Goal: Task Accomplishment & Management: Use online tool/utility

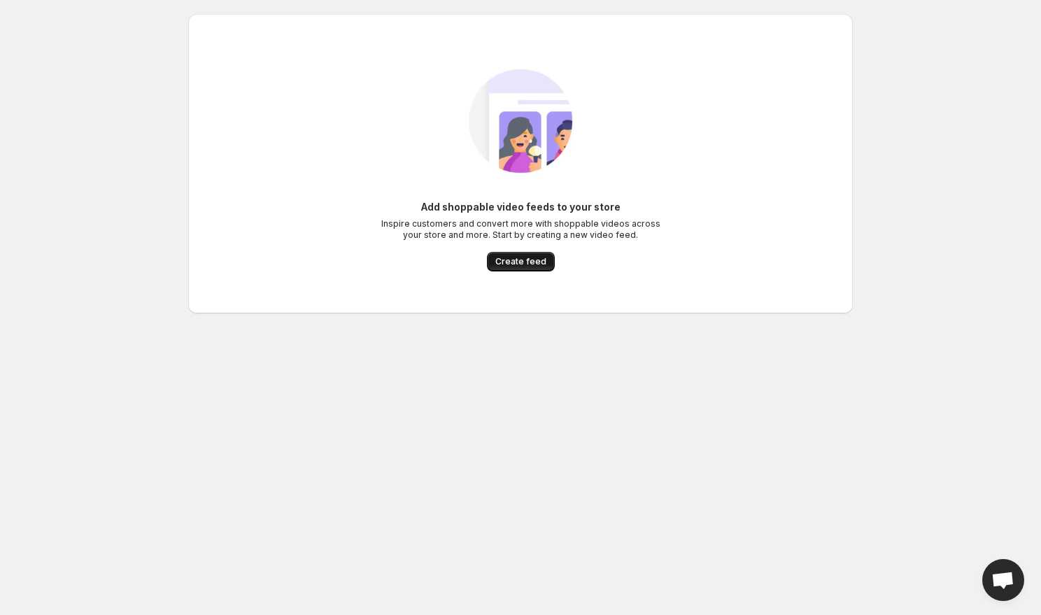
click at [523, 264] on span "Create feed" at bounding box center [520, 261] width 51 height 11
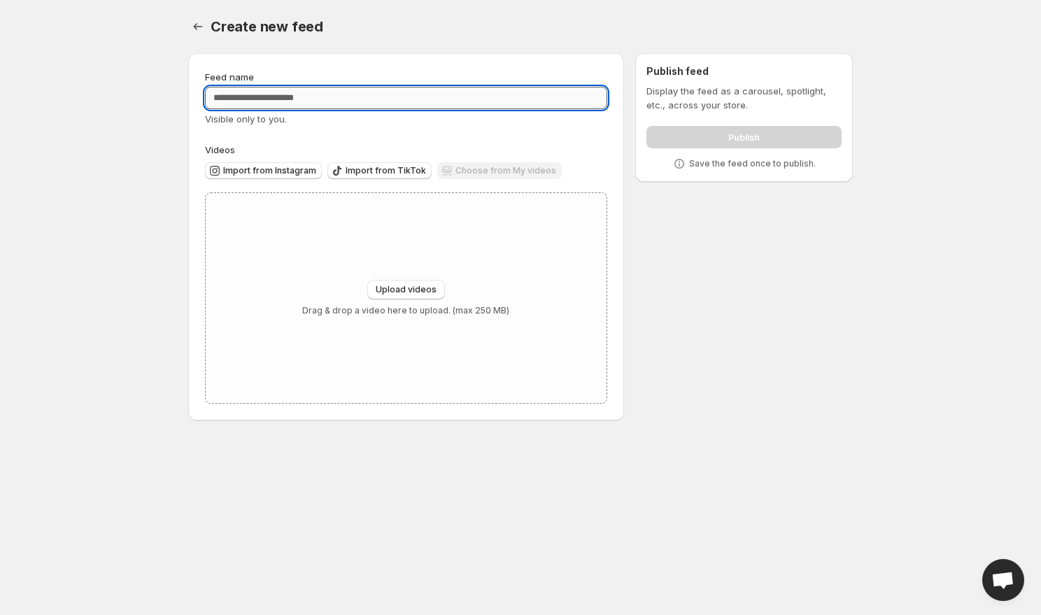
click at [349, 105] on input "Feed name" at bounding box center [406, 98] width 402 height 22
type input "**********"
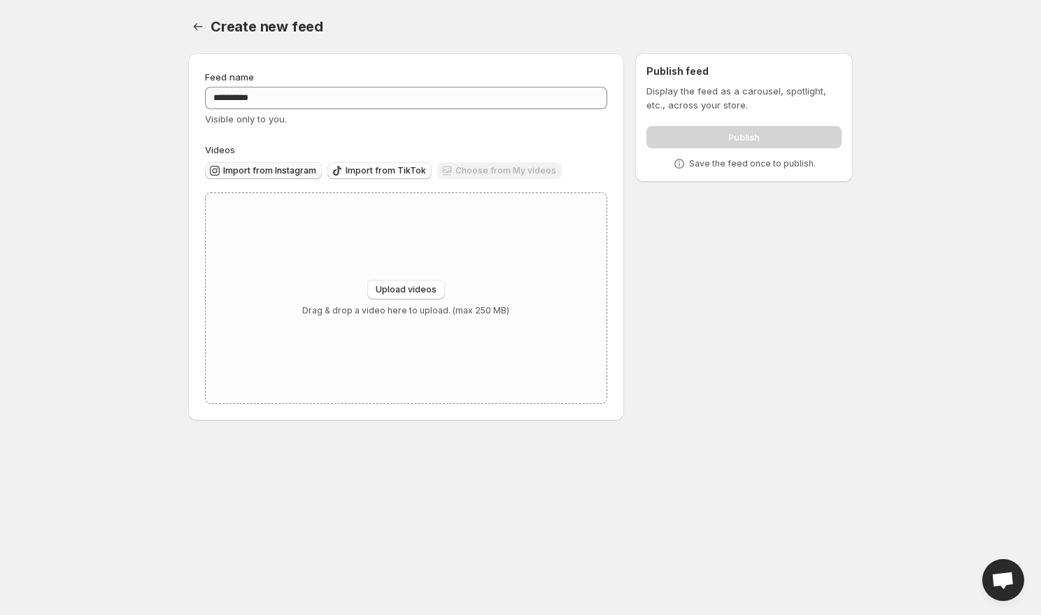
click at [270, 178] on button "Import from Instagram" at bounding box center [263, 170] width 117 height 17
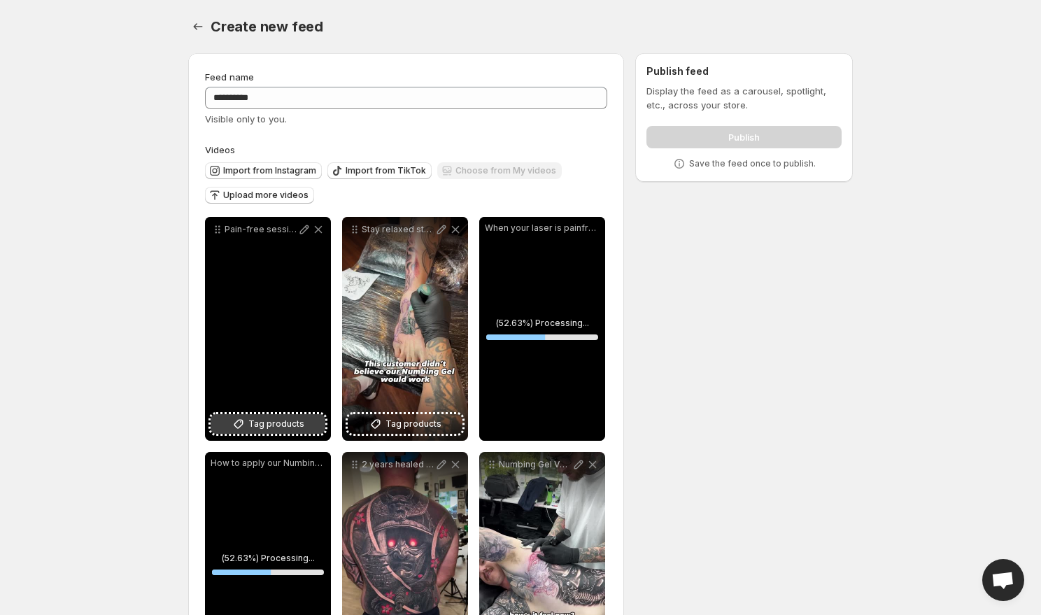
click at [295, 423] on span "Tag products" at bounding box center [276, 424] width 56 height 14
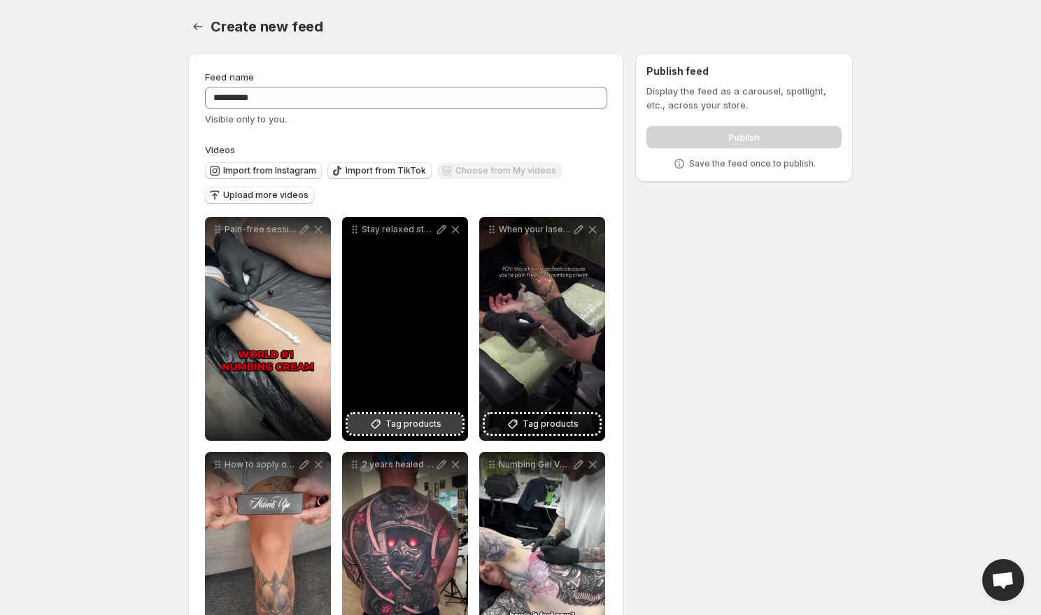
click at [414, 426] on span "Tag products" at bounding box center [414, 424] width 56 height 14
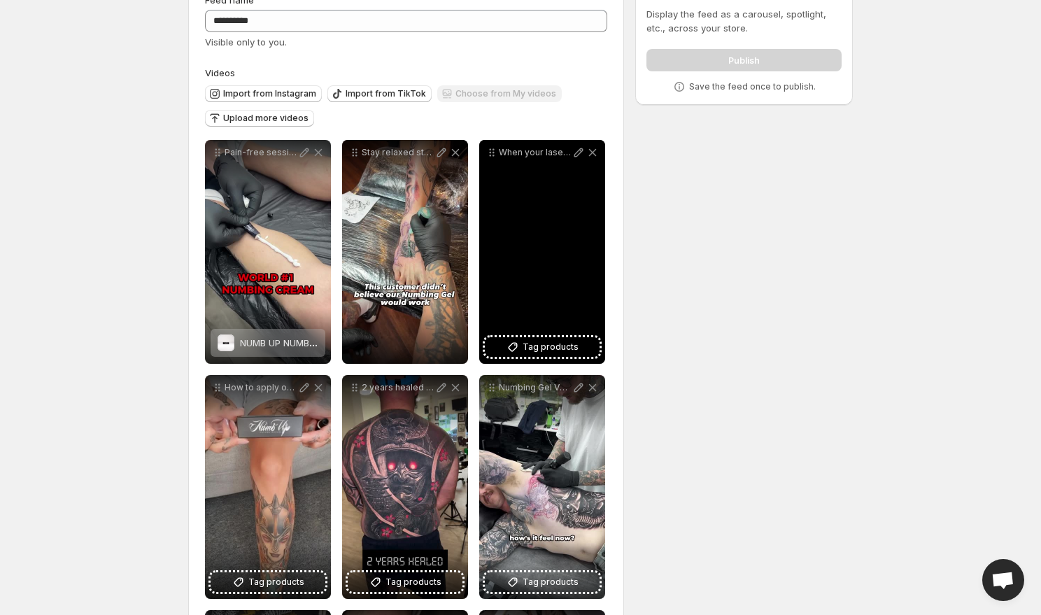
scroll to position [79, 0]
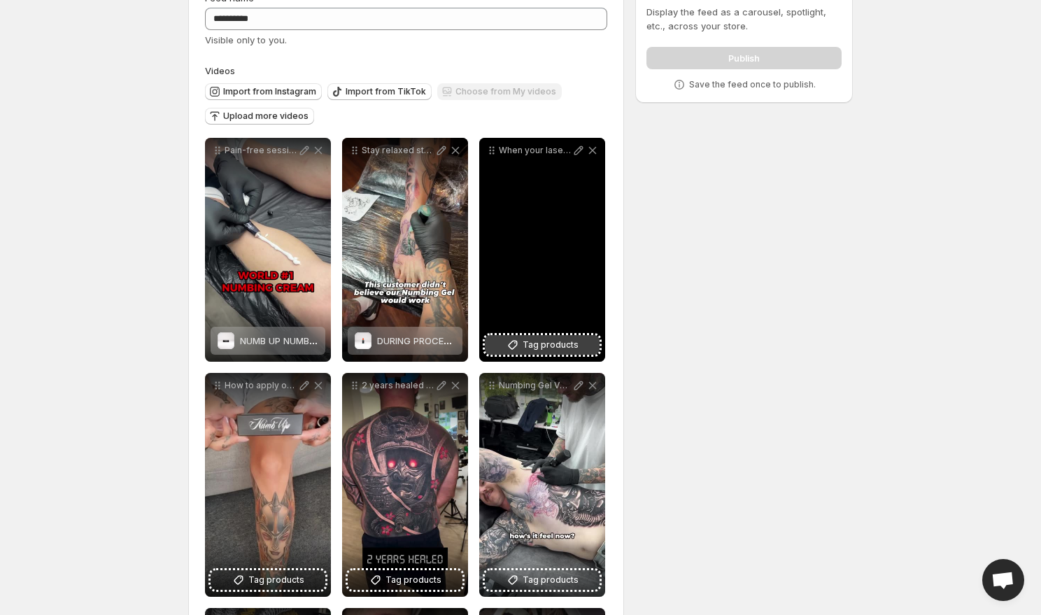
click at [553, 339] on span "Tag products" at bounding box center [551, 345] width 56 height 14
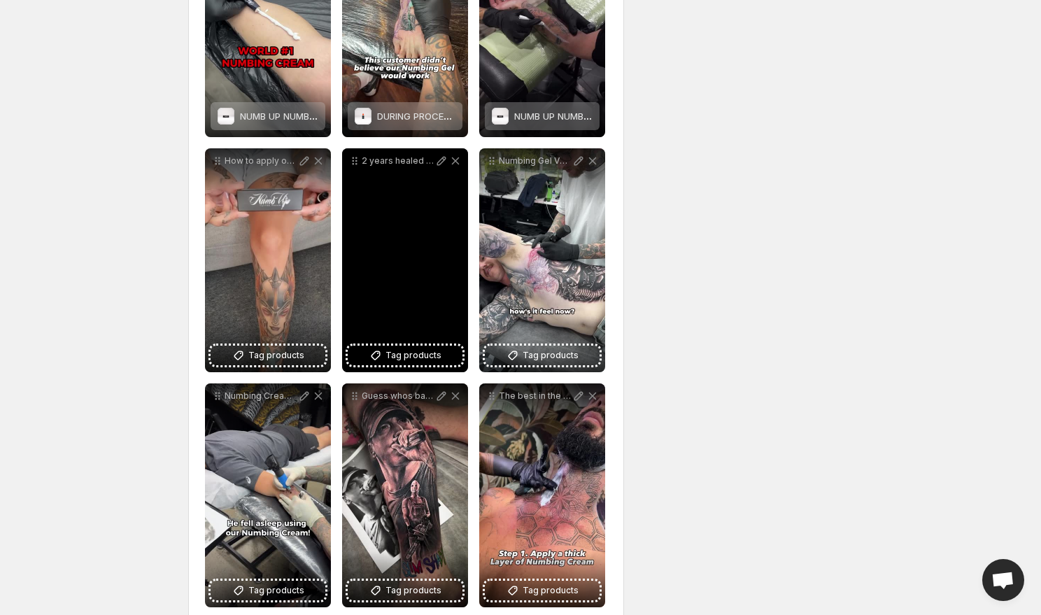
scroll to position [323, 0]
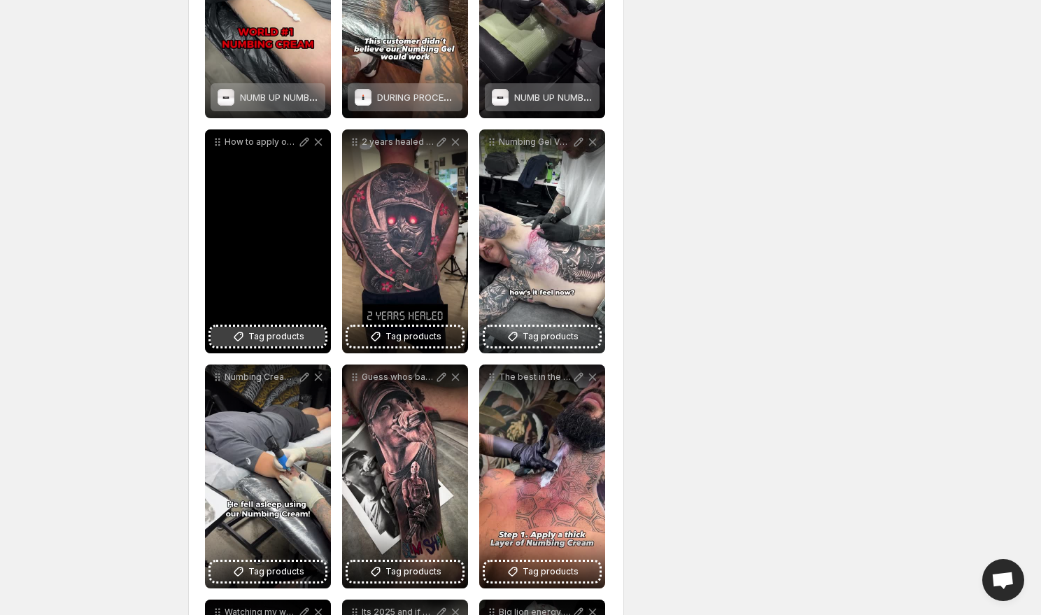
click at [292, 342] on span "Tag products" at bounding box center [276, 337] width 56 height 14
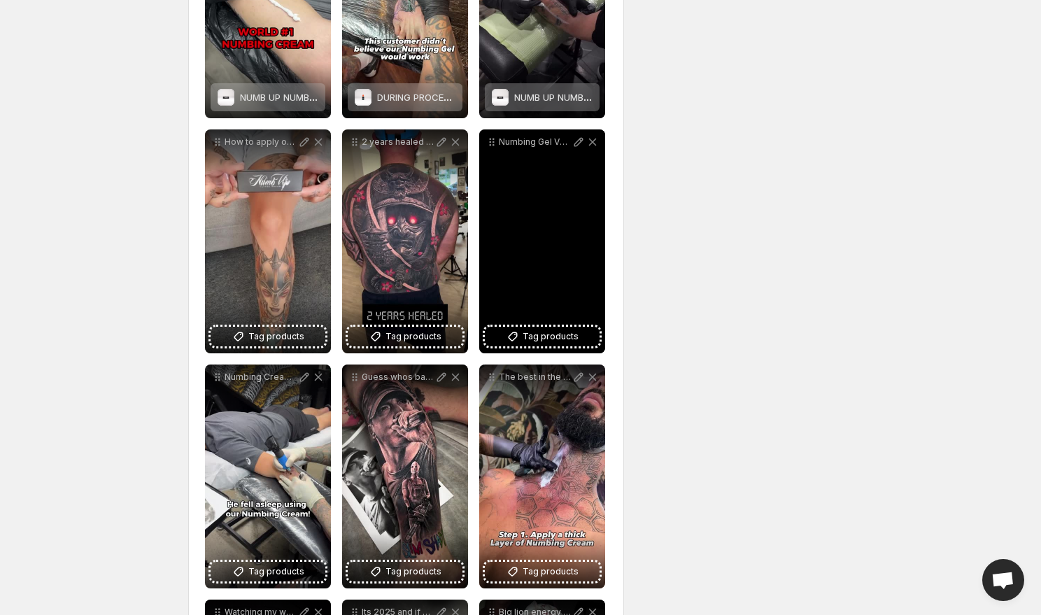
scroll to position [356, 0]
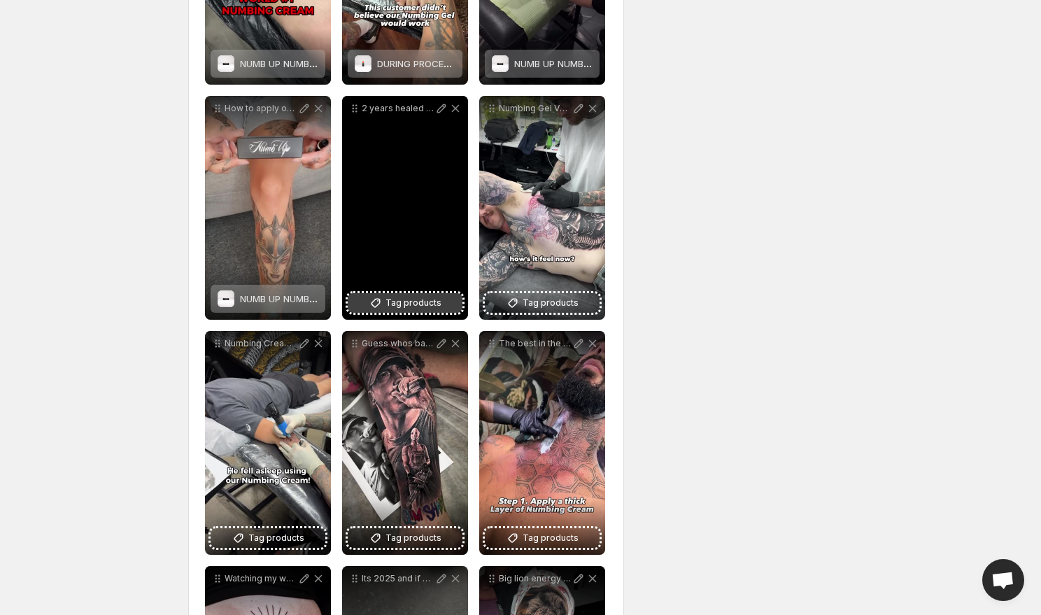
click at [421, 299] on span "Tag products" at bounding box center [414, 303] width 56 height 14
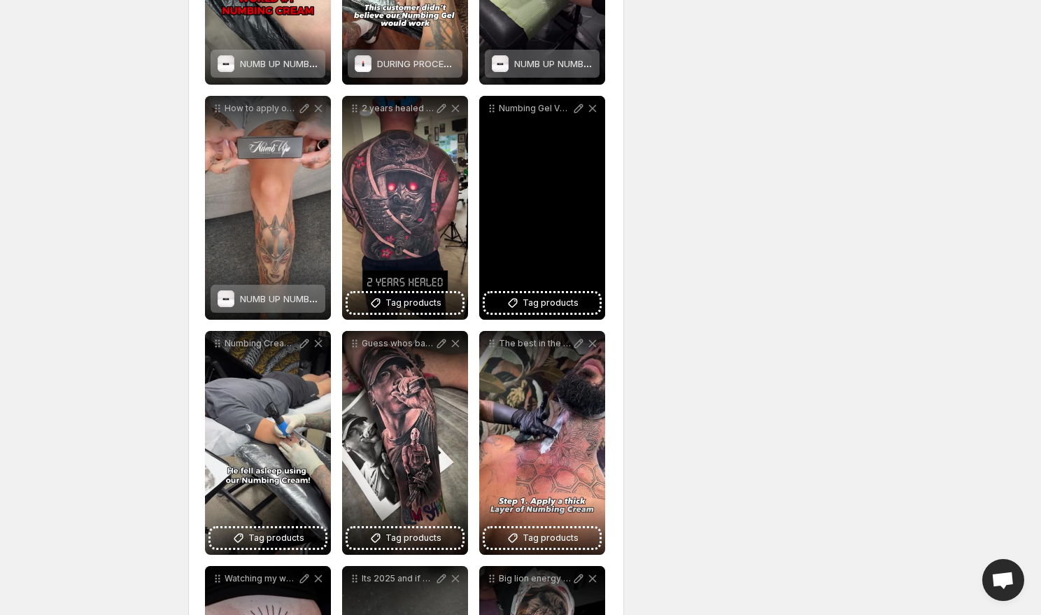
scroll to position [376, 0]
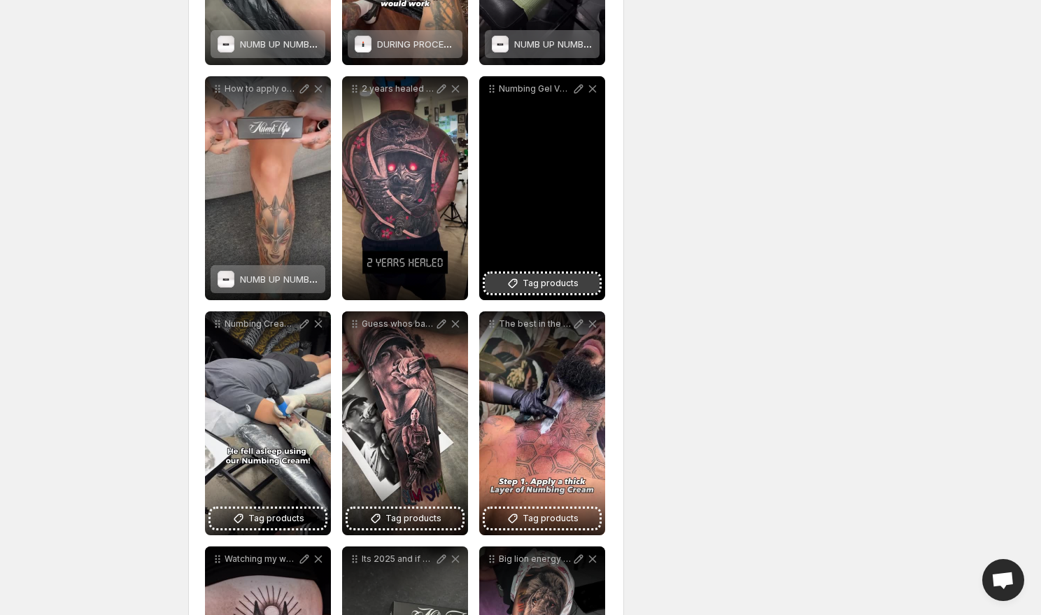
click at [543, 282] on span "Tag products" at bounding box center [551, 283] width 56 height 14
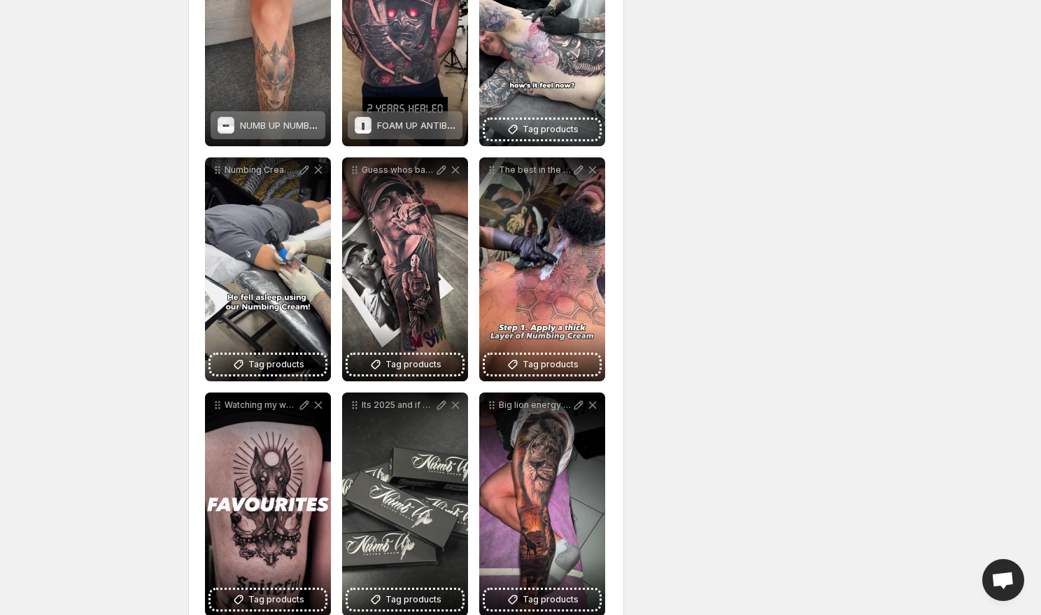
scroll to position [538, 0]
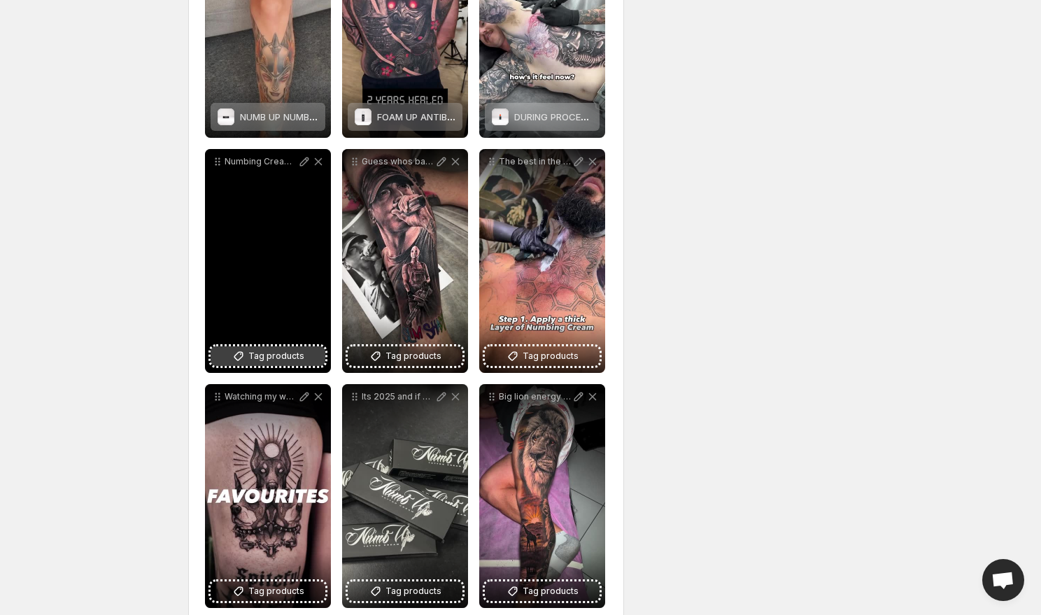
click at [269, 357] on span "Tag products" at bounding box center [276, 356] width 56 height 14
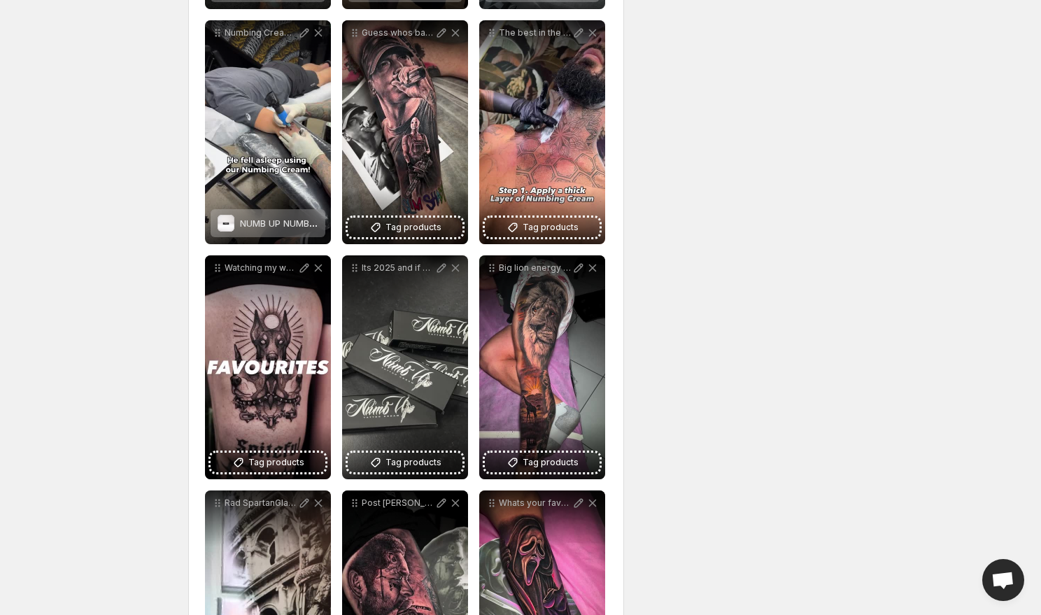
scroll to position [669, 0]
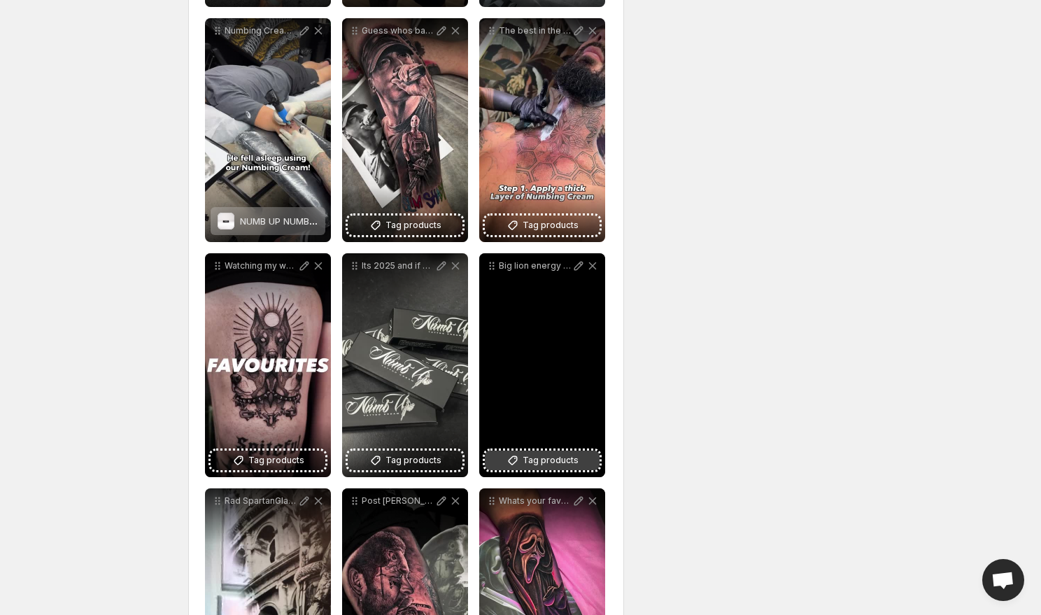
click at [540, 451] on button "Tag products" at bounding box center [542, 461] width 115 height 20
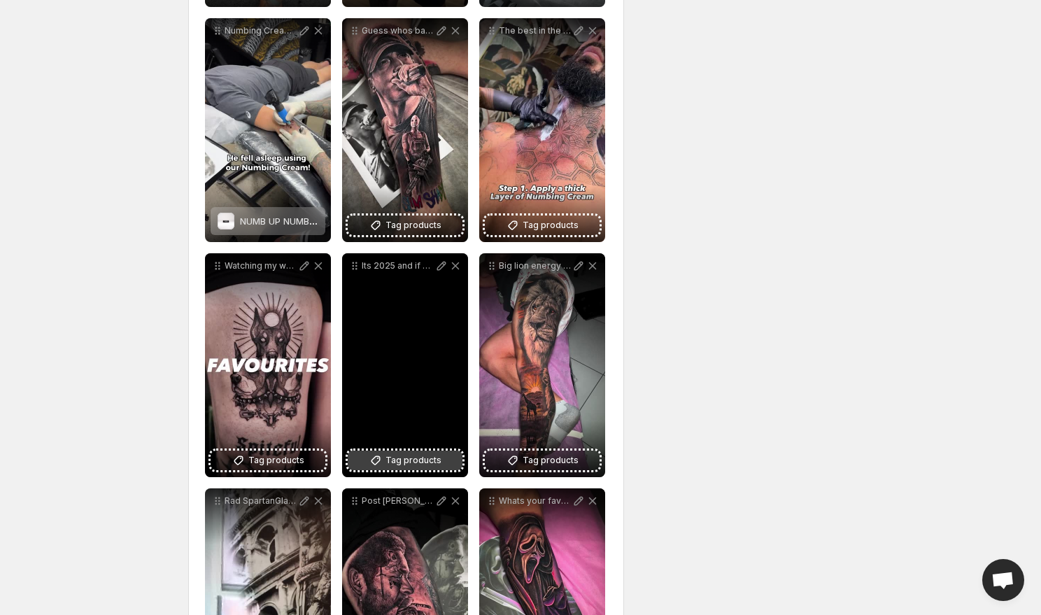
click at [444, 456] on button "Tag products" at bounding box center [405, 461] width 115 height 20
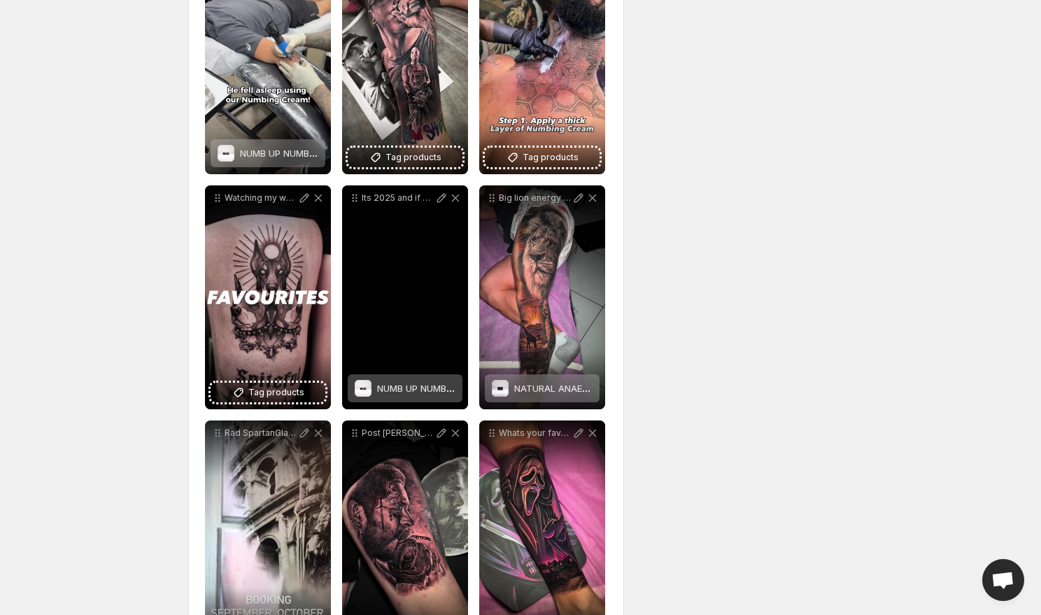
scroll to position [761, 0]
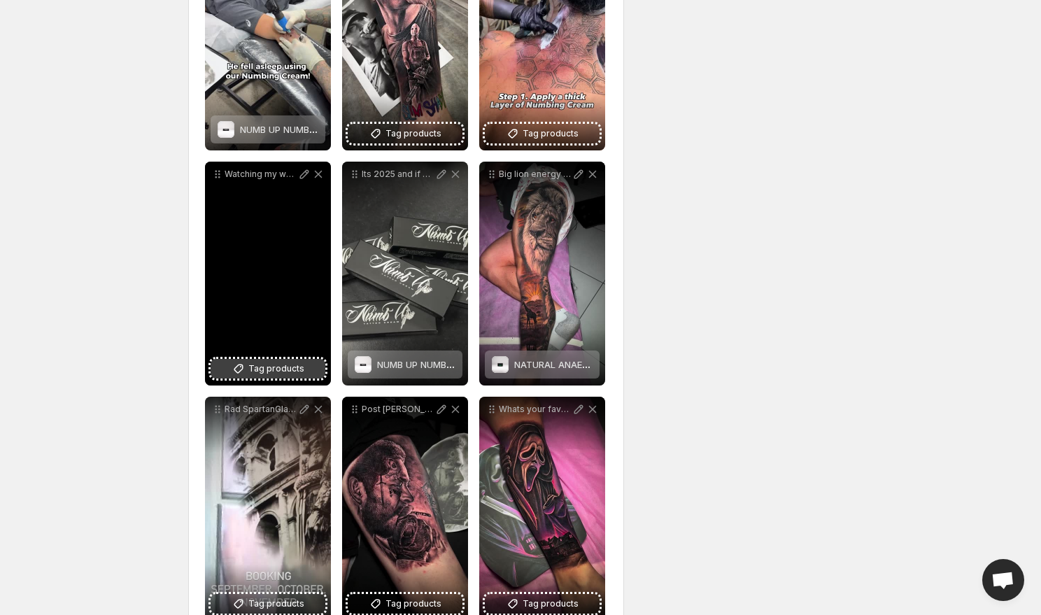
click at [278, 378] on button "Tag products" at bounding box center [268, 369] width 115 height 20
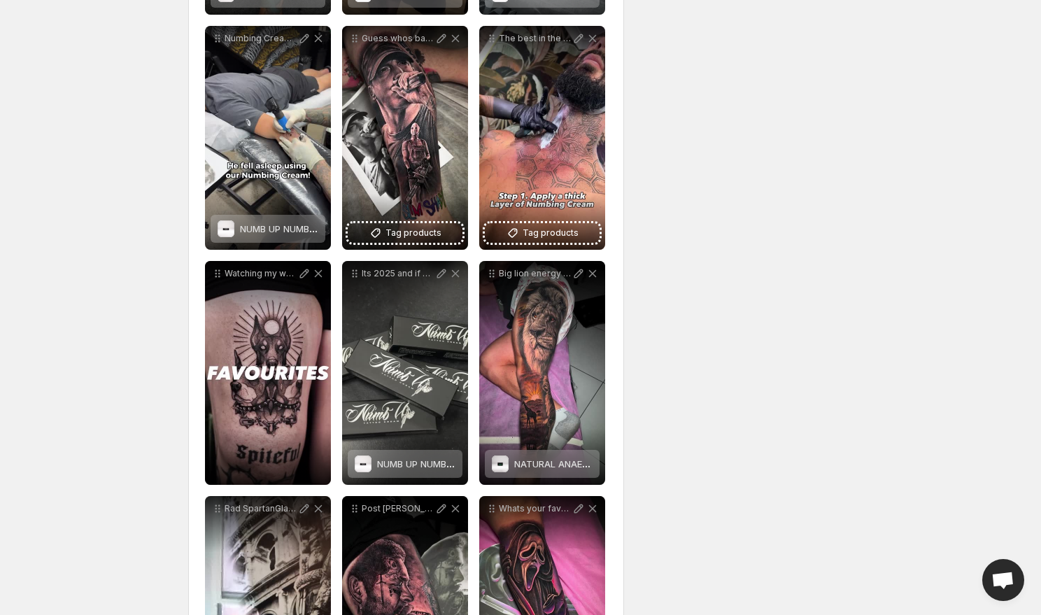
scroll to position [612, 0]
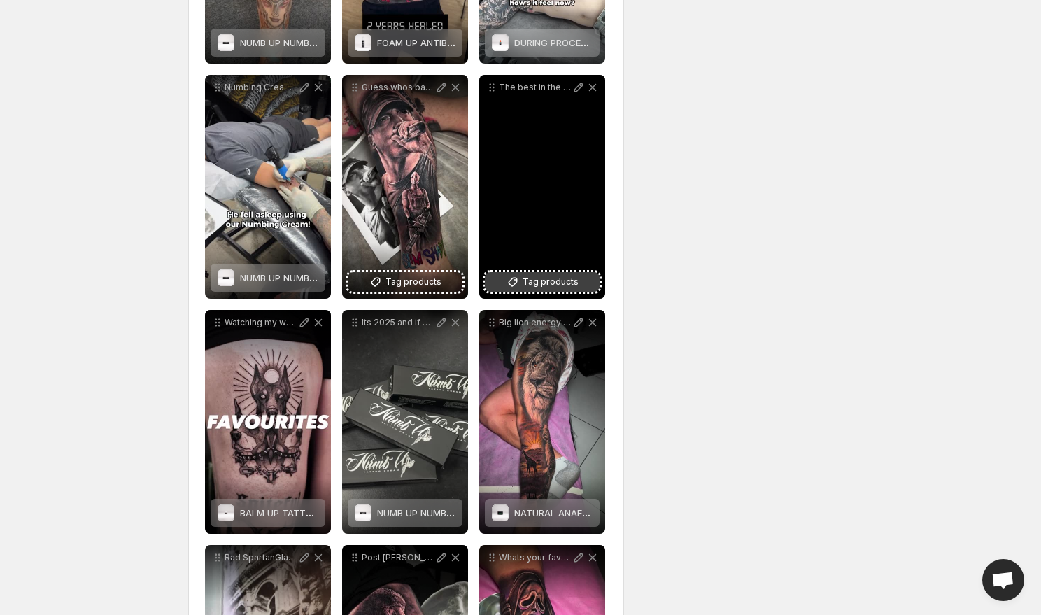
click at [544, 283] on span "Tag products" at bounding box center [551, 282] width 56 height 14
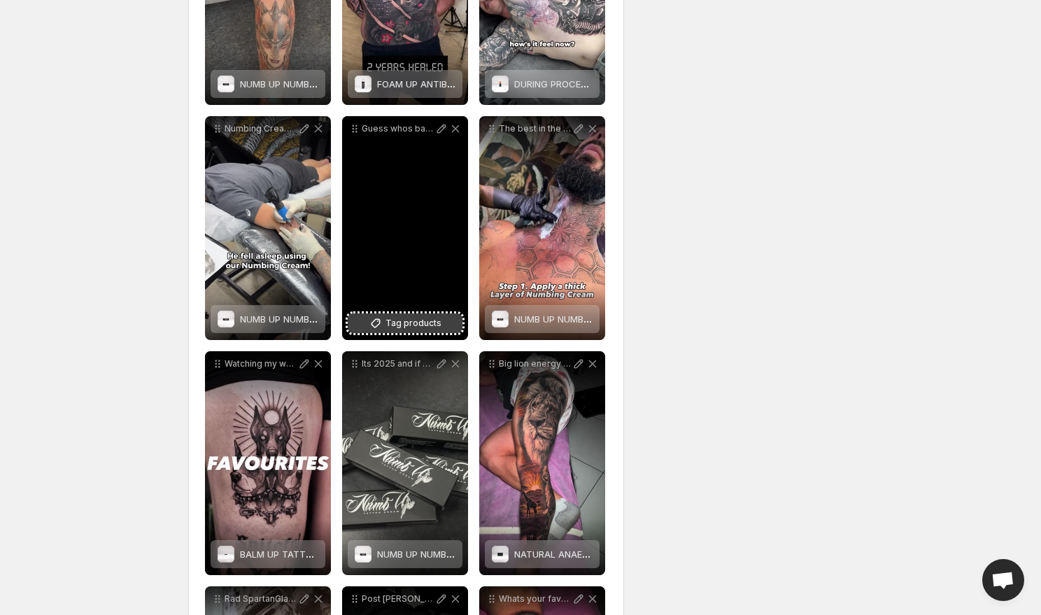
scroll to position [556, 0]
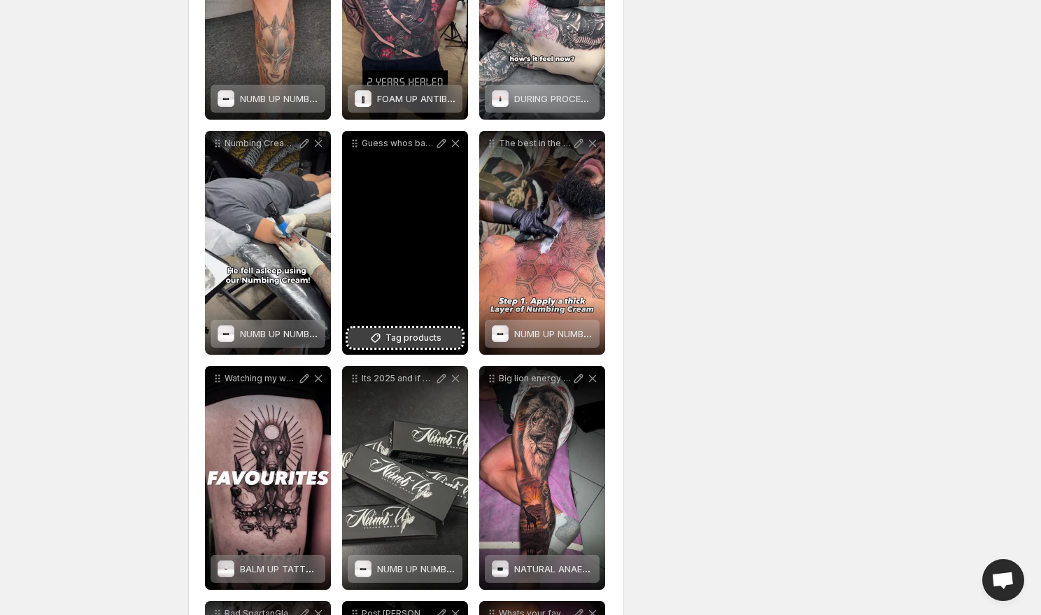
click at [428, 336] on span "Tag products" at bounding box center [414, 338] width 56 height 14
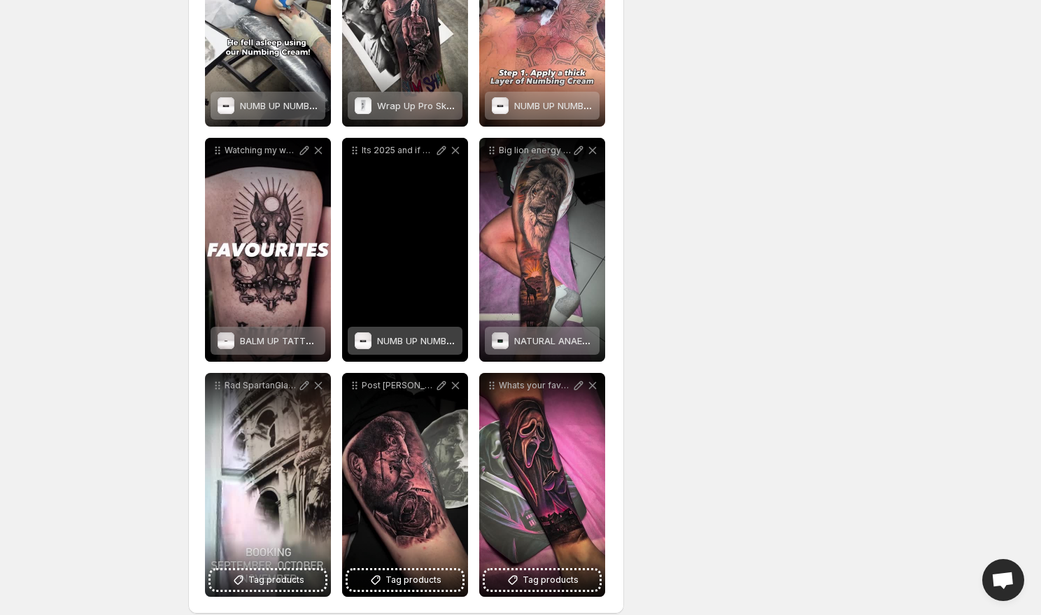
scroll to position [801, 0]
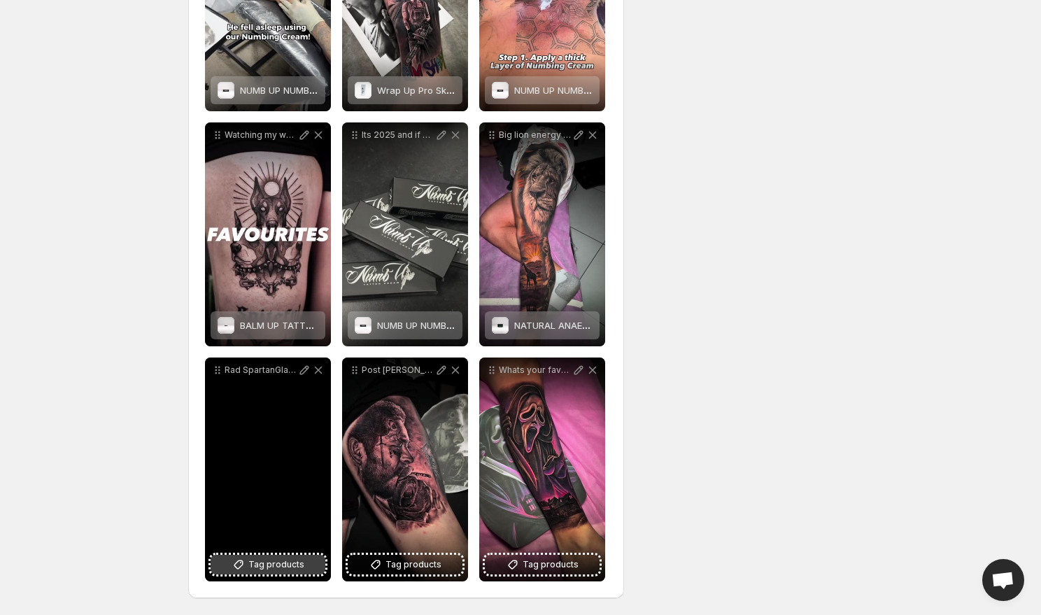
click at [283, 556] on button "Tag products" at bounding box center [268, 565] width 115 height 20
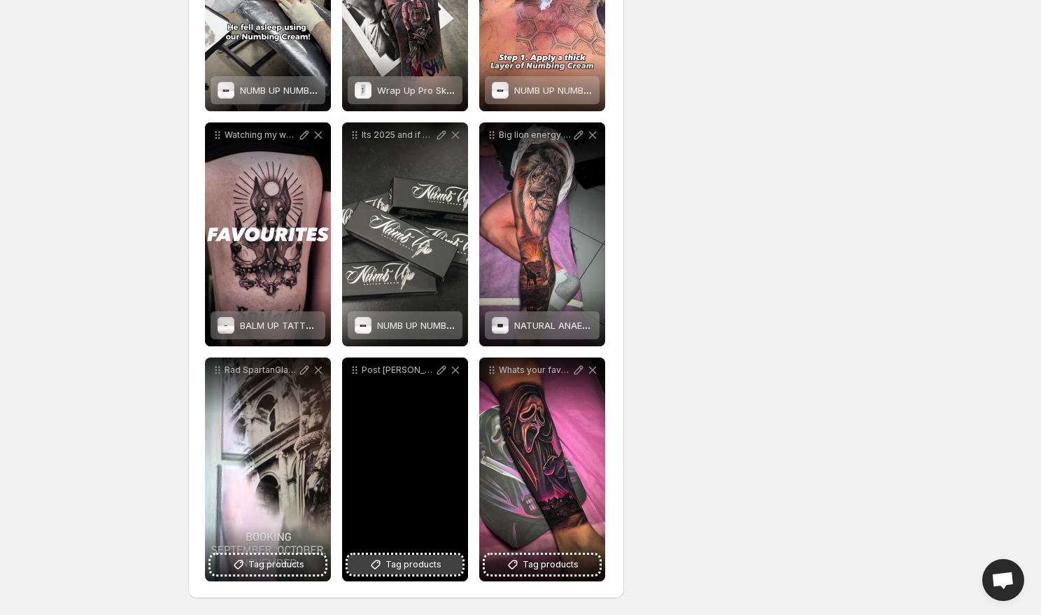
click at [401, 563] on span "Tag products" at bounding box center [414, 565] width 56 height 14
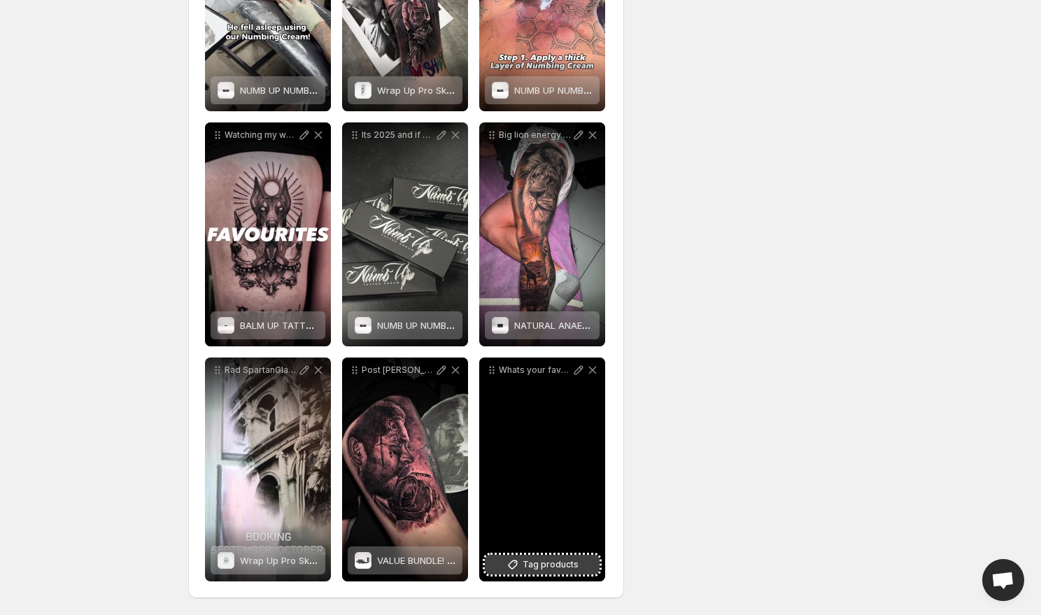
click at [544, 559] on span "Tag products" at bounding box center [551, 565] width 56 height 14
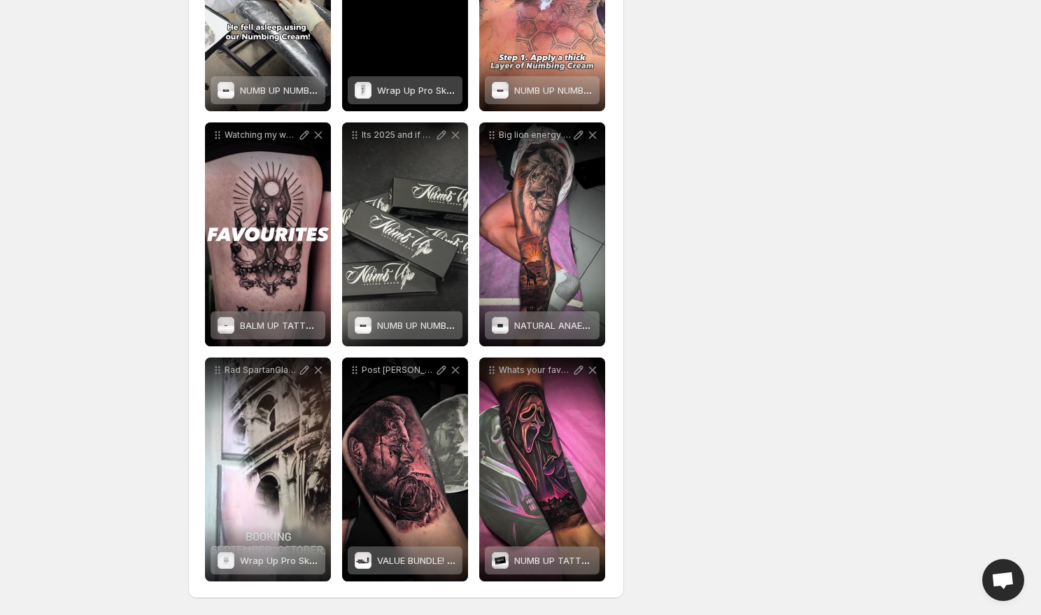
scroll to position [0, 0]
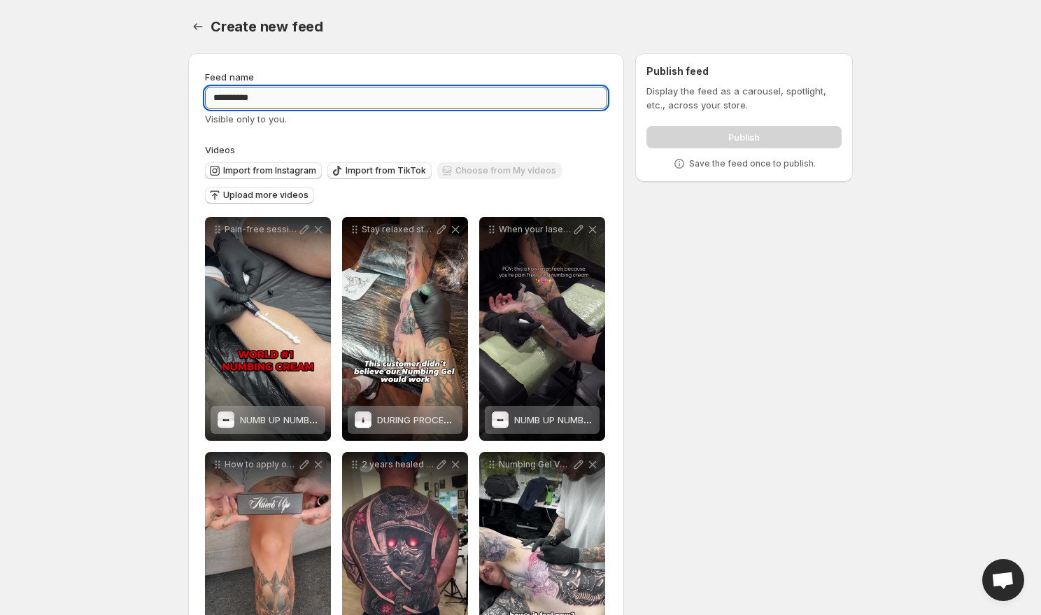
click at [506, 108] on input "**********" at bounding box center [406, 98] width 402 height 22
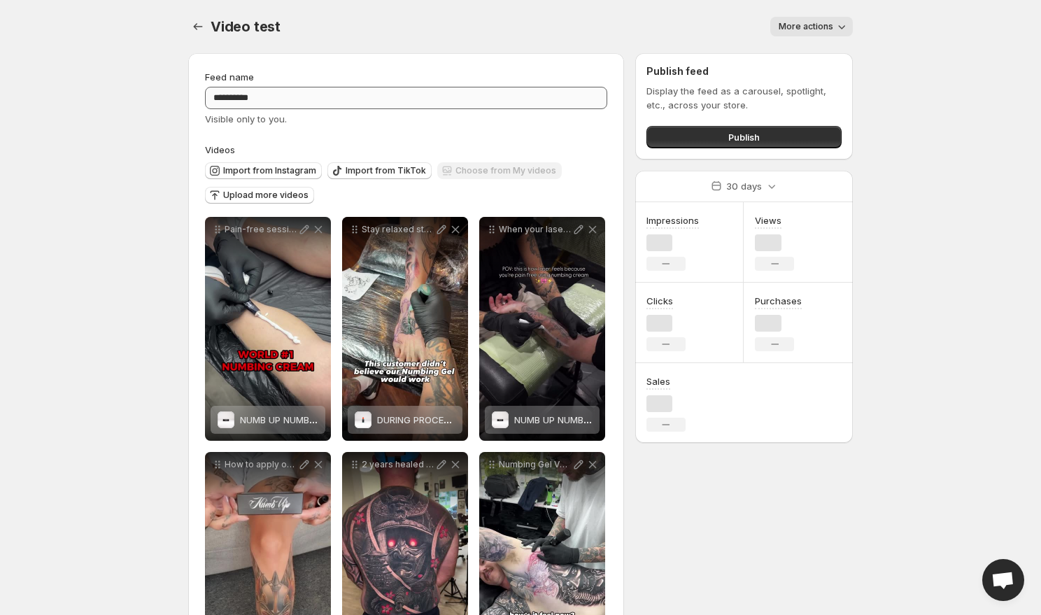
scroll to position [38, 0]
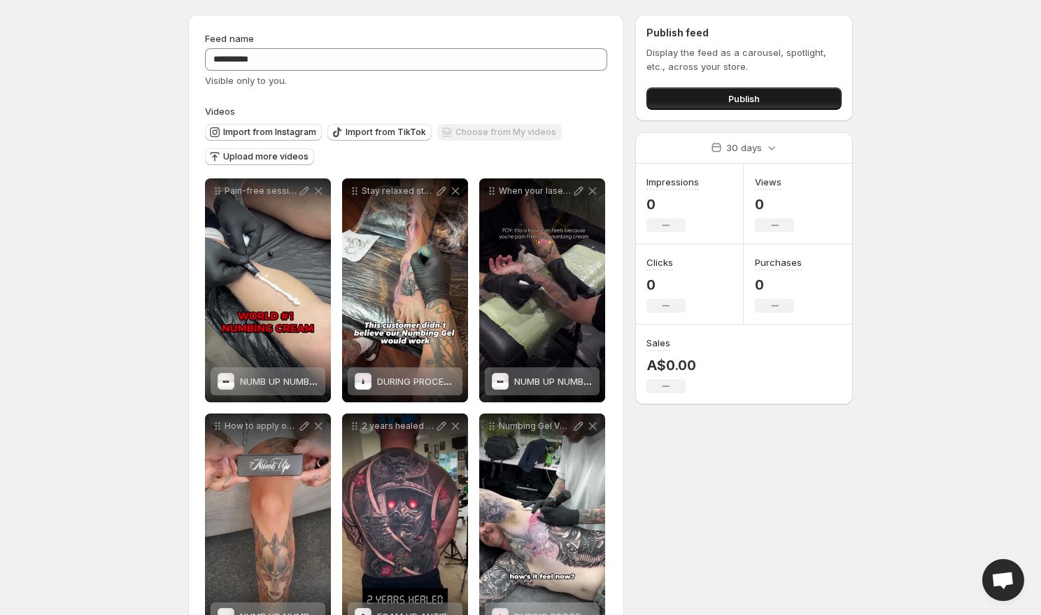
click at [698, 92] on button "Publish" at bounding box center [744, 98] width 195 height 22
click at [665, 101] on button "Publish" at bounding box center [744, 98] width 195 height 22
click at [274, 85] on span "Visible only to you." at bounding box center [246, 80] width 82 height 11
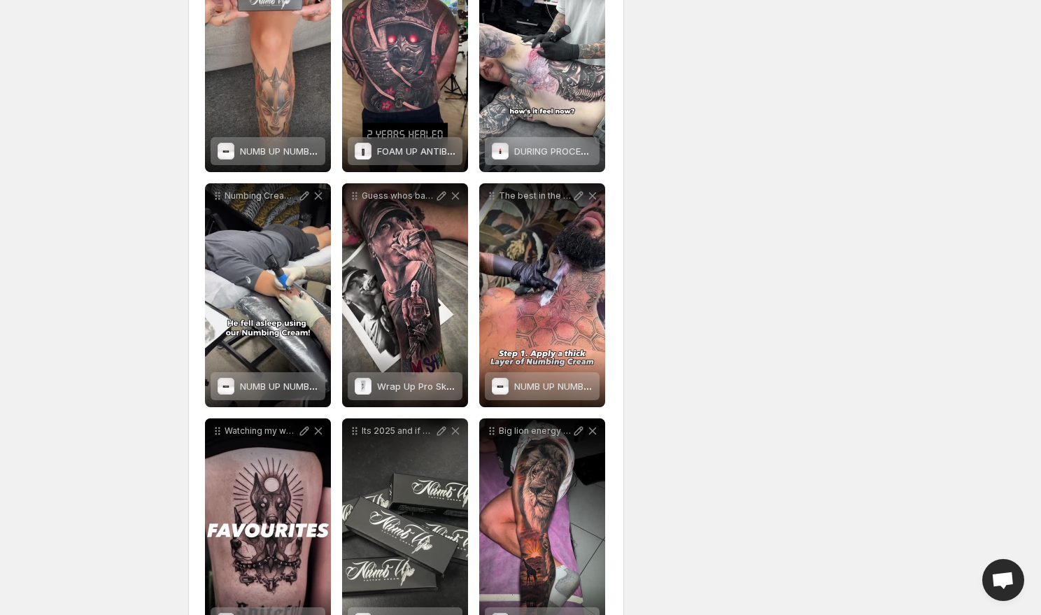
scroll to position [0, 0]
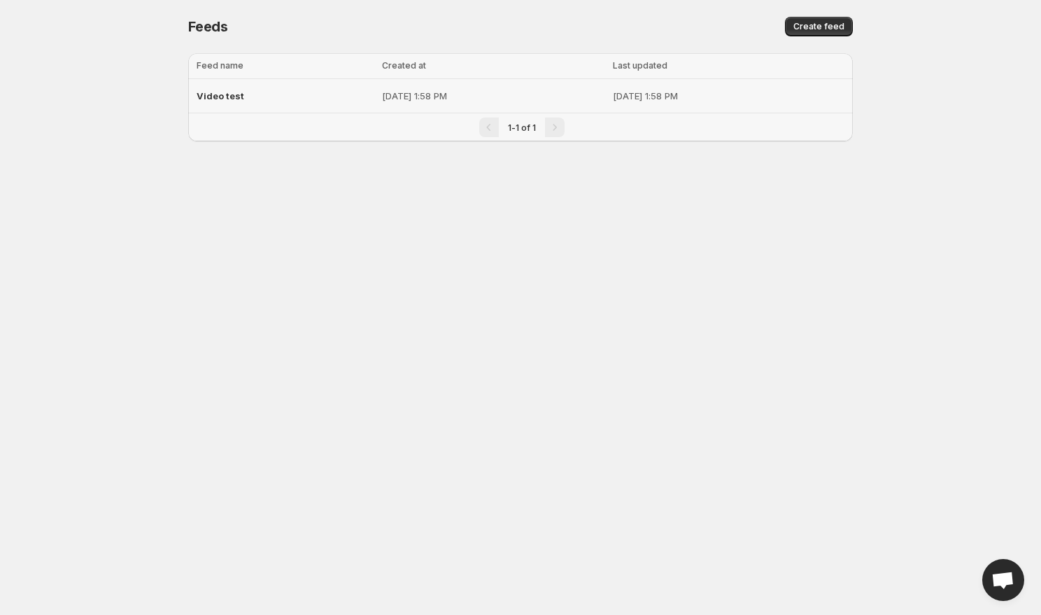
click at [293, 101] on div "Video test" at bounding box center [285, 95] width 177 height 25
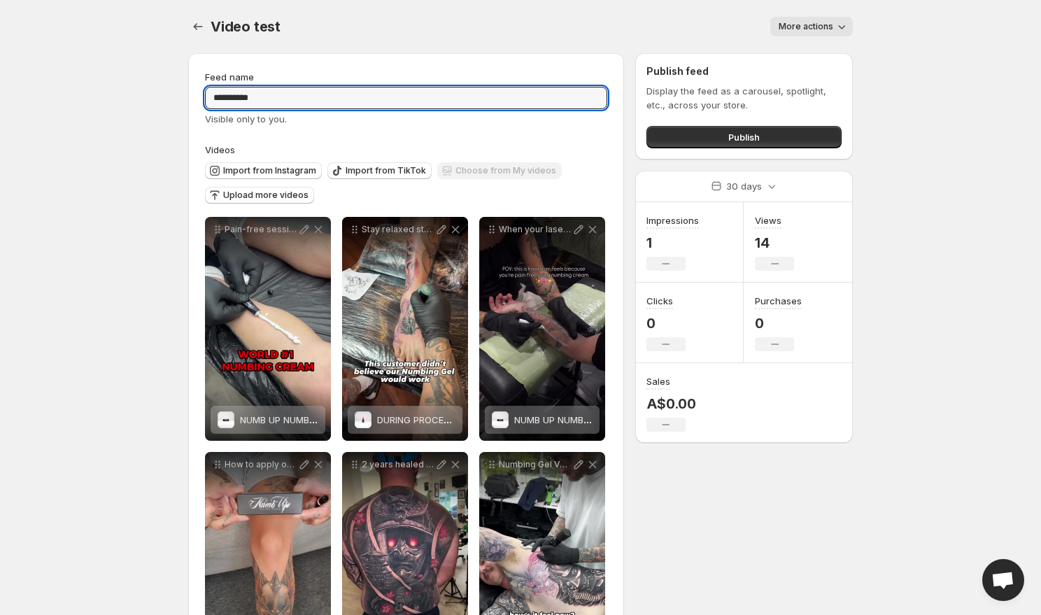
drag, startPoint x: 288, startPoint y: 100, endPoint x: 178, endPoint y: 97, distance: 109.2
type input "**********"
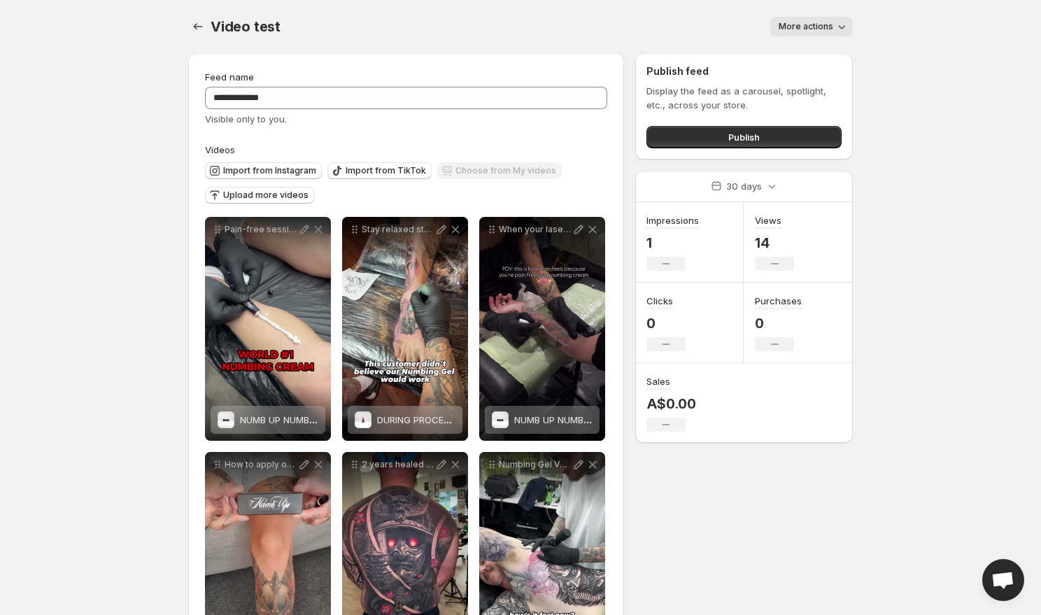
click at [528, 149] on label "Videos" at bounding box center [406, 150] width 402 height 14
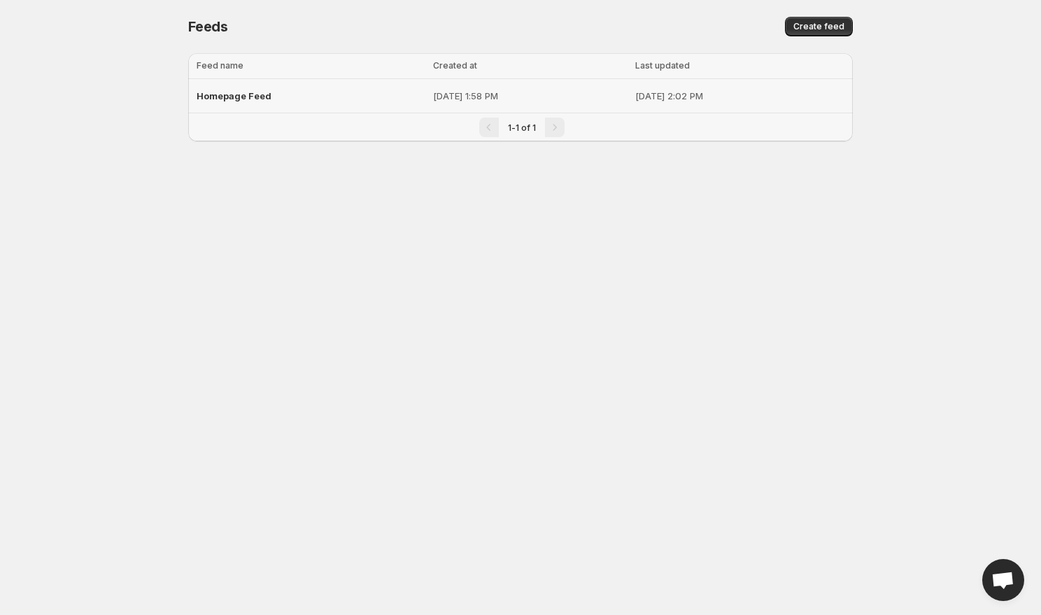
click at [594, 311] on body "Home Feeds Videos Subscription Settings Feeds. This page is ready Feeds Create …" at bounding box center [520, 307] width 1041 height 615
click at [831, 33] on button "Create feed" at bounding box center [819, 27] width 68 height 20
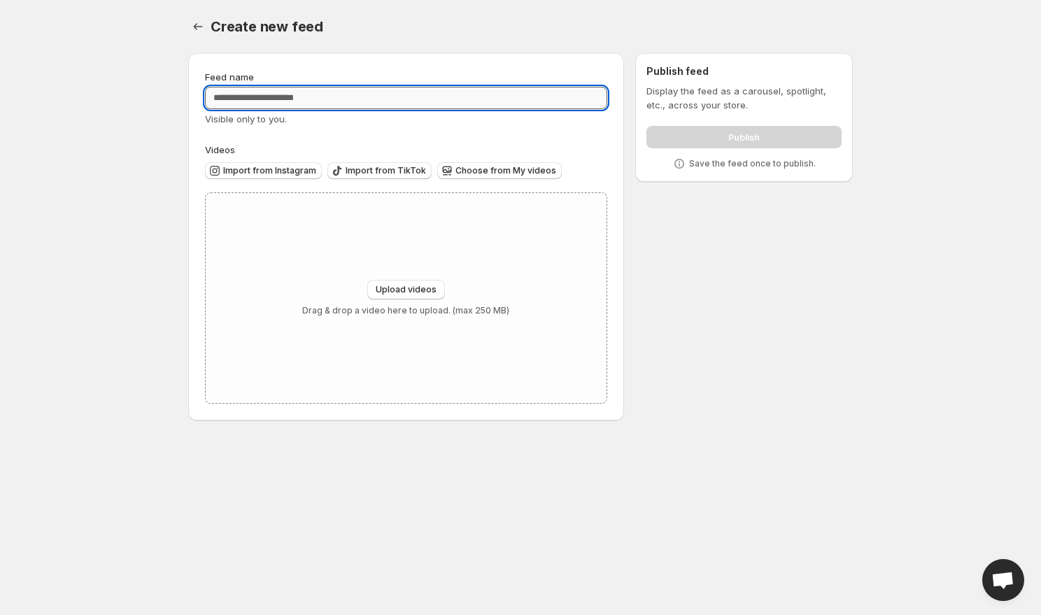
click at [499, 102] on input "Feed name" at bounding box center [406, 98] width 402 height 22
type input "**********"
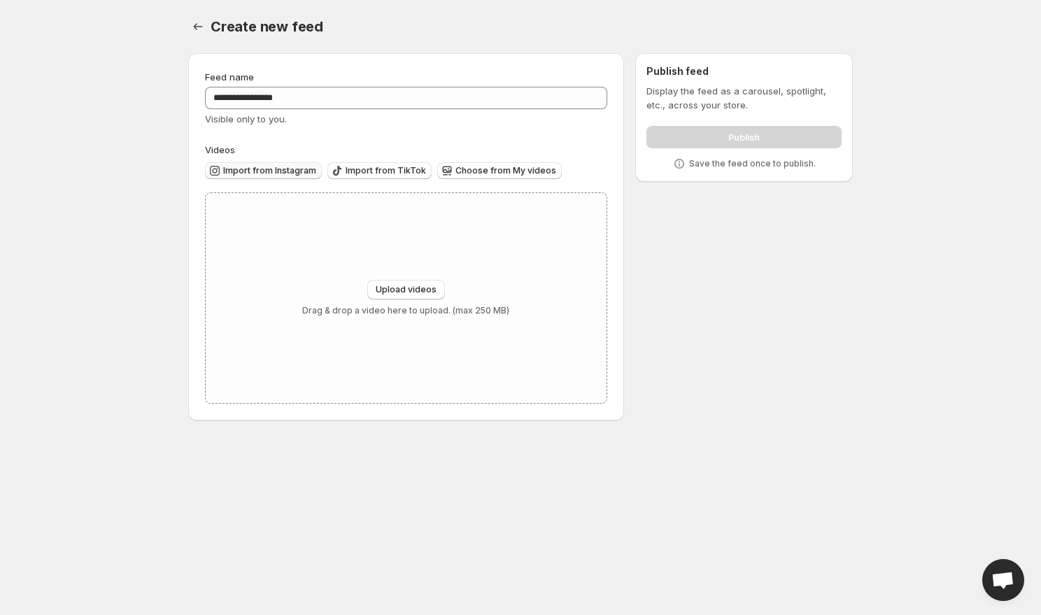
click at [267, 171] on span "Import from Instagram" at bounding box center [269, 170] width 93 height 11
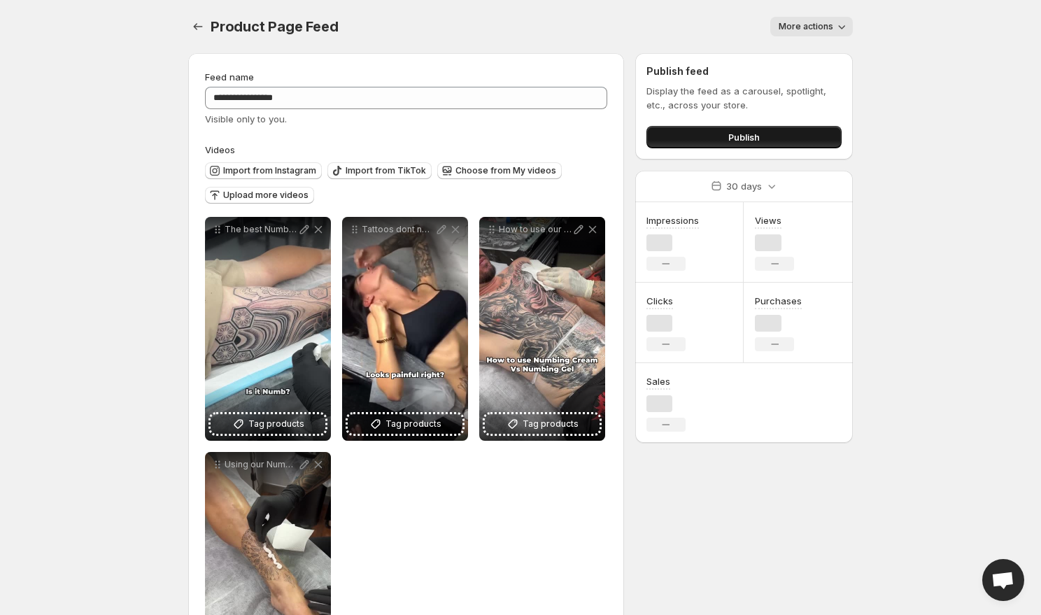
click at [719, 138] on button "Publish" at bounding box center [744, 137] width 195 height 22
